Goal: Information Seeking & Learning: Learn about a topic

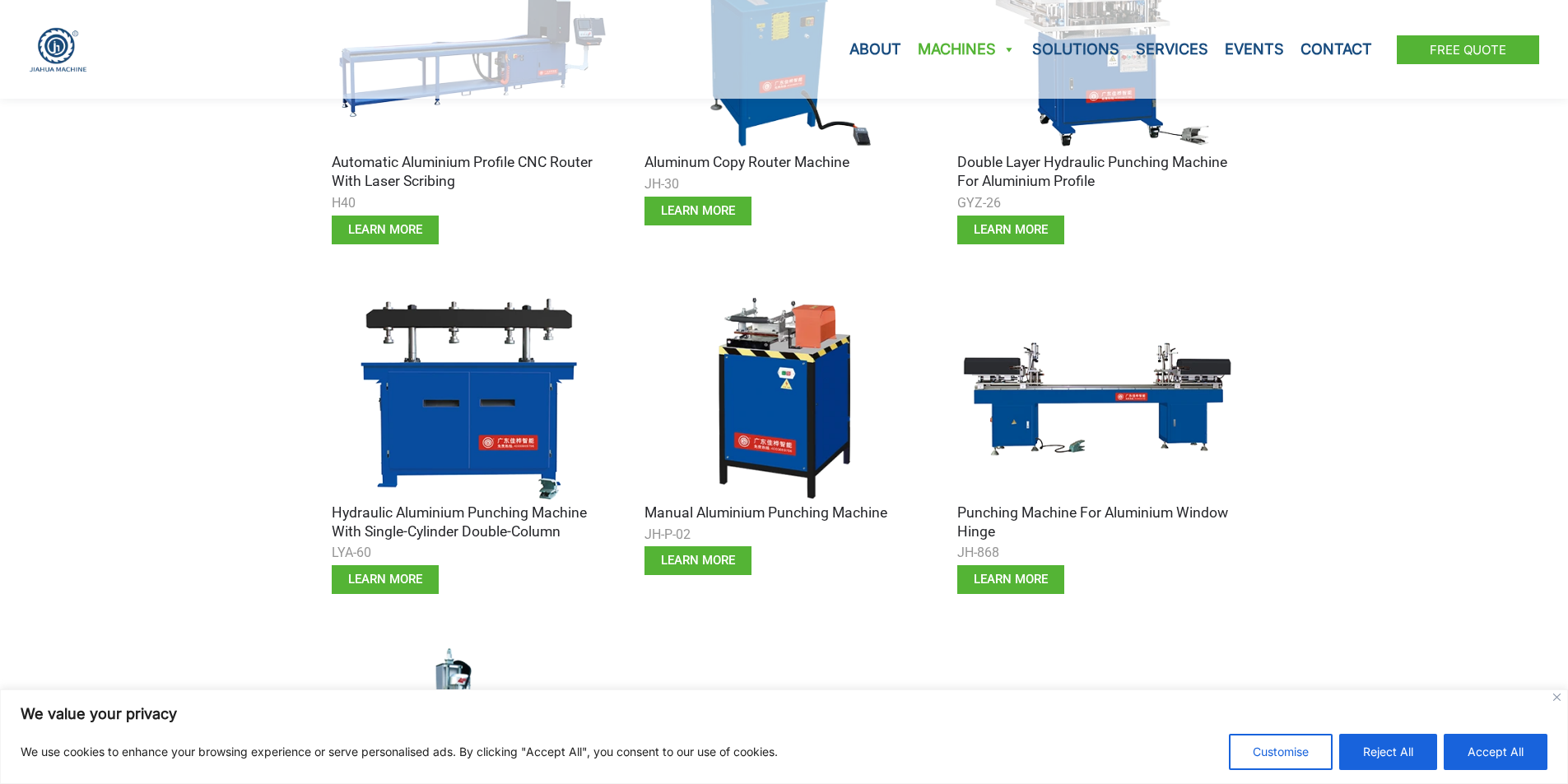
scroll to position [658, 0]
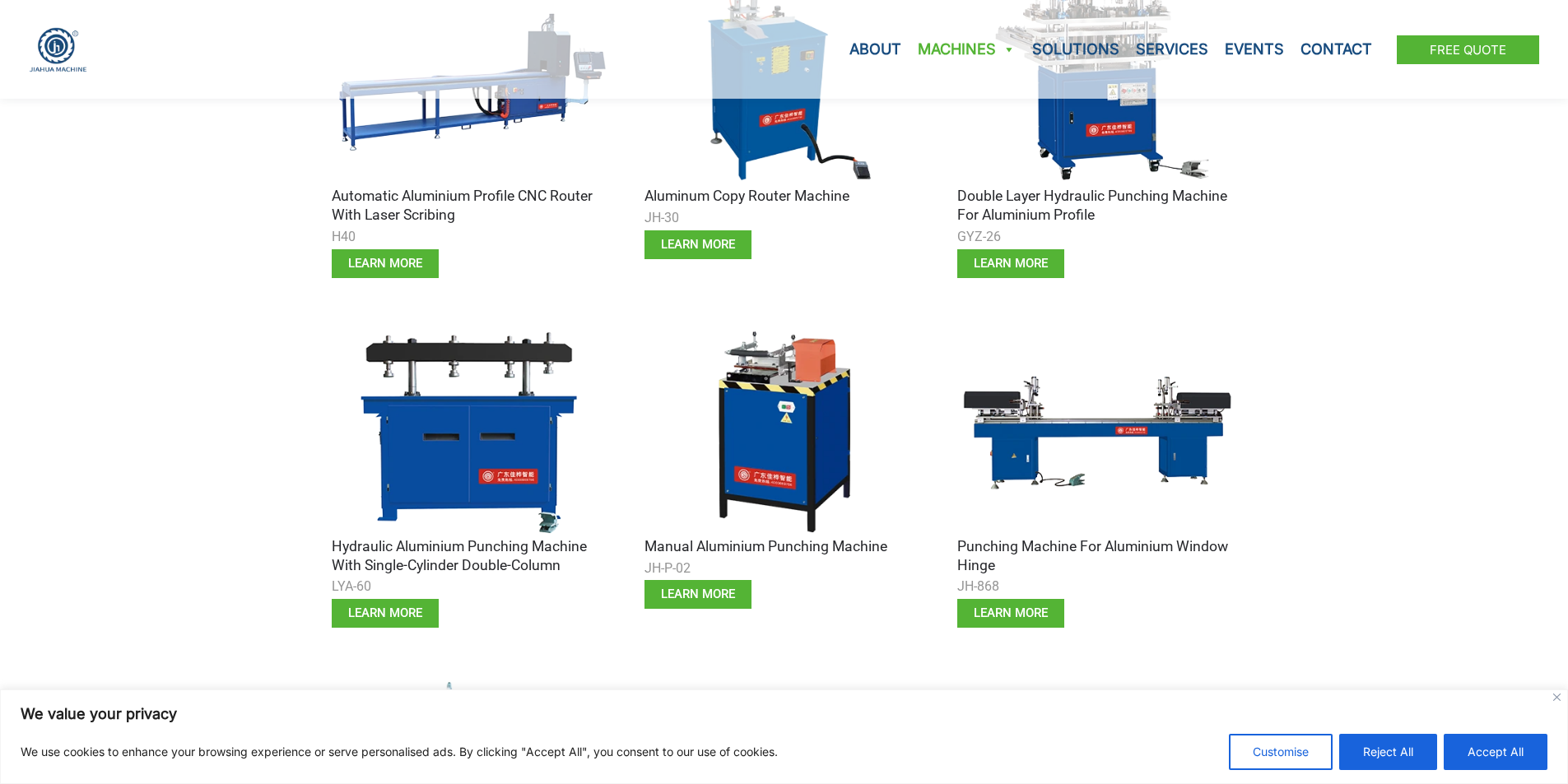
click at [760, 449] on img at bounding box center [784, 432] width 280 height 210
click at [838, 542] on h3 "Manual Aluminium Punching Machine" at bounding box center [784, 547] width 280 height 19
click at [710, 588] on span "learn more" at bounding box center [697, 594] width 74 height 12
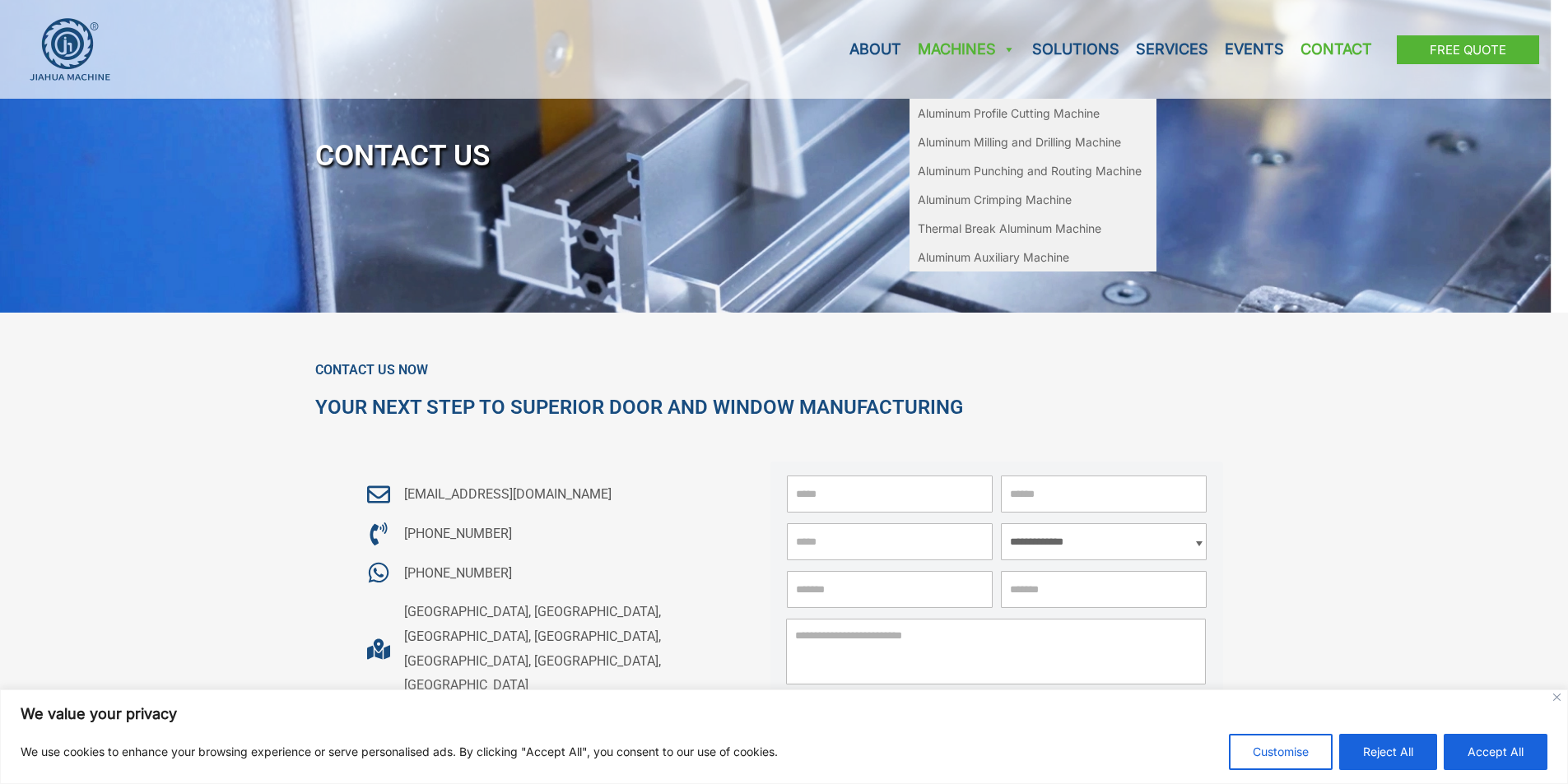
click at [933, 45] on link "Machines" at bounding box center [966, 49] width 114 height 99
